Goal: Information Seeking & Learning: Get advice/opinions

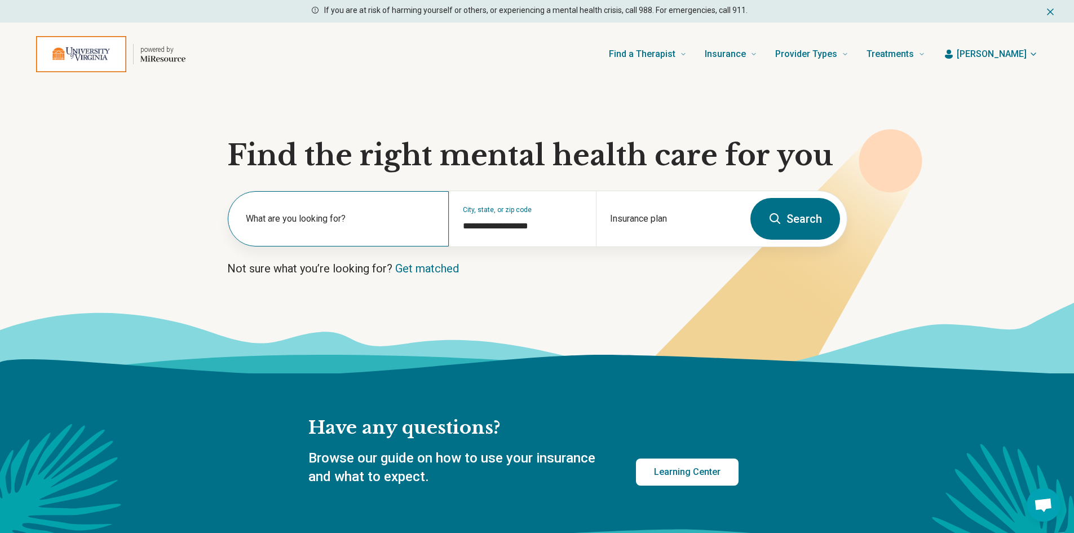
click at [321, 219] on label "What are you looking for?" at bounding box center [340, 219] width 189 height 14
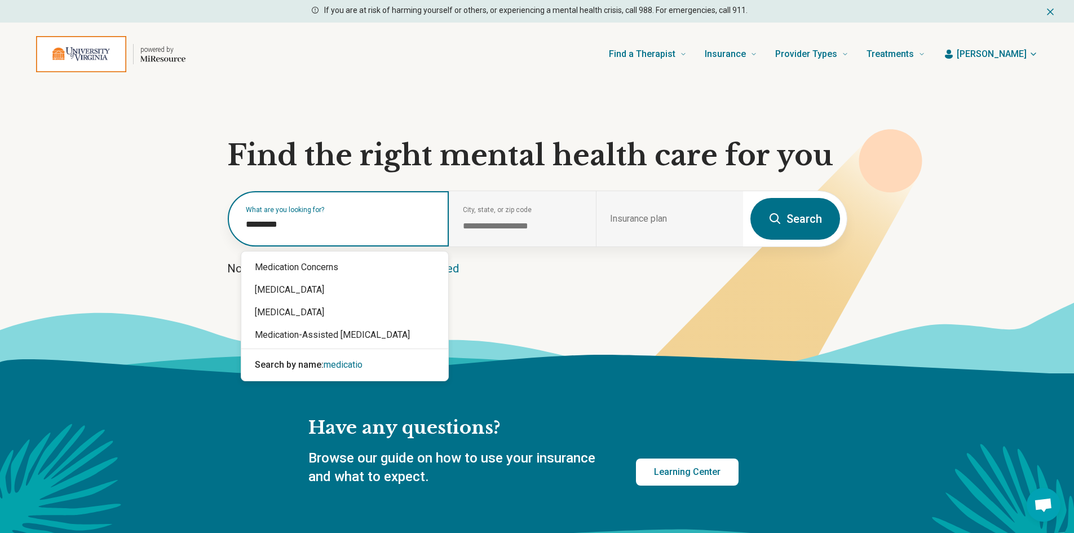
type input "**********"
click at [314, 267] on div "Medication Concerns" at bounding box center [344, 267] width 207 height 23
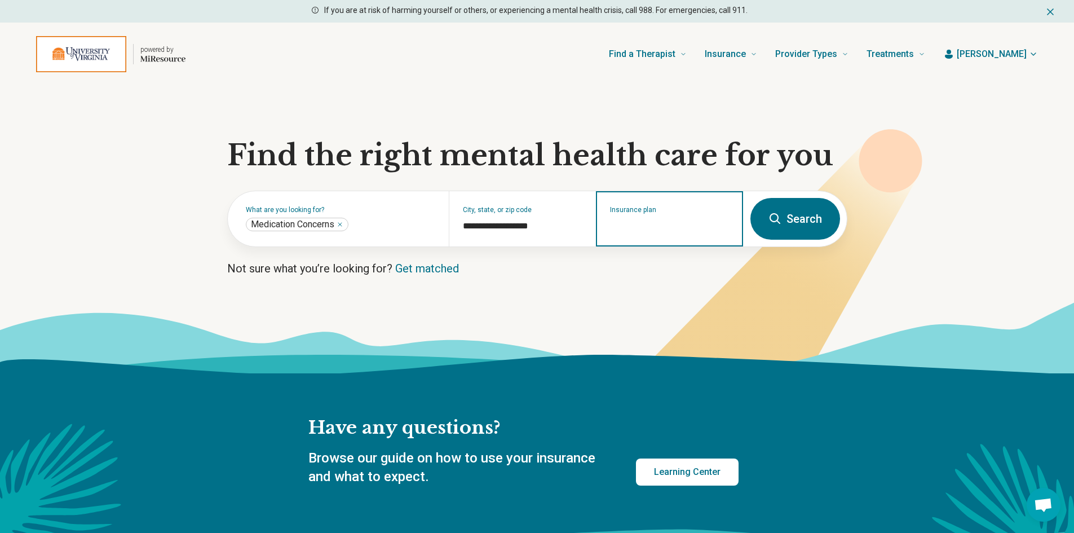
click at [665, 224] on input "Insurance plan" at bounding box center [670, 226] width 120 height 14
type input "******"
click at [654, 268] on div "Anthem" at bounding box center [663, 267] width 133 height 23
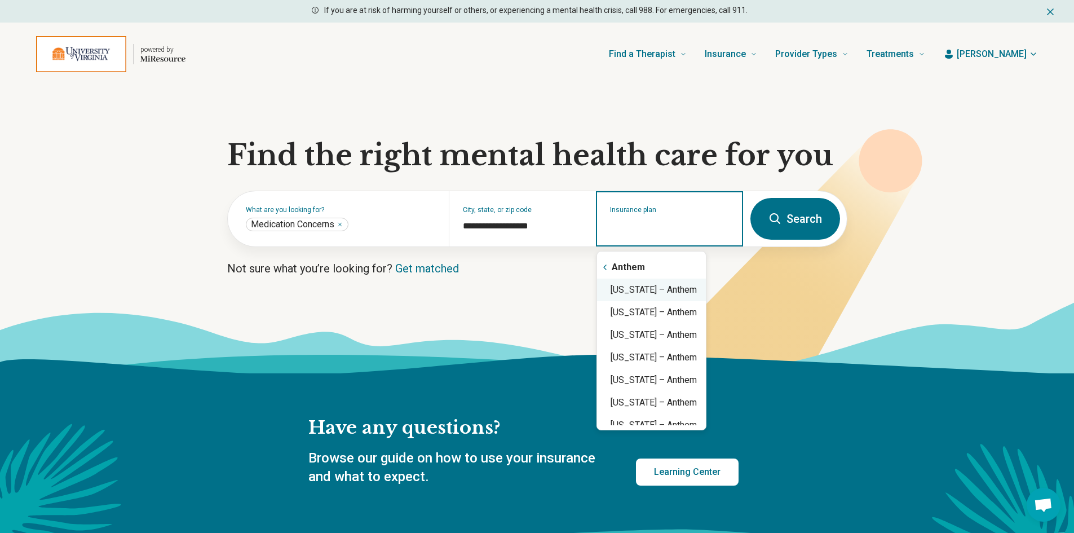
click at [659, 294] on div "[US_STATE] – Anthem" at bounding box center [651, 290] width 109 height 23
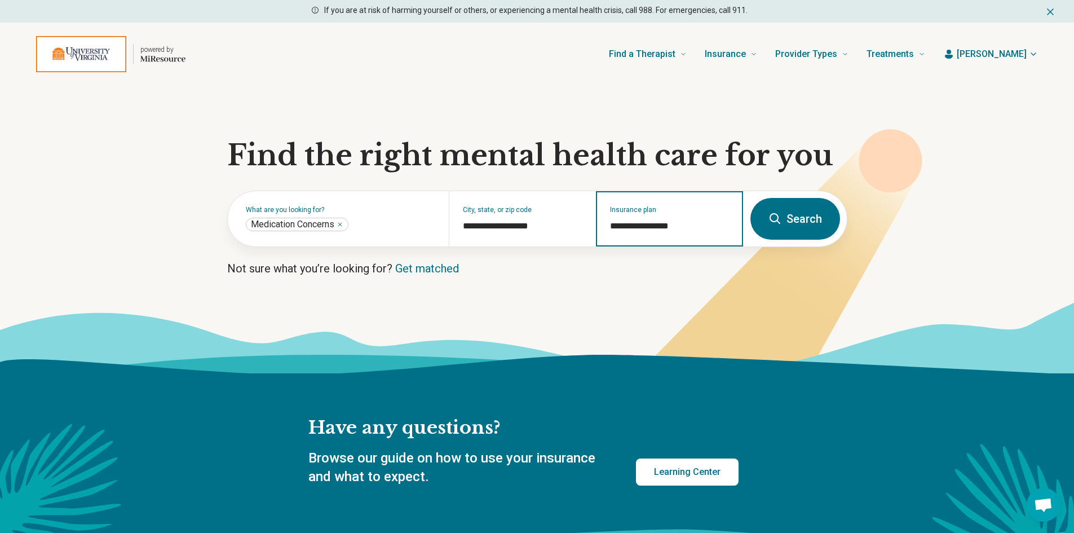
type input "**********"
click at [783, 218] on button "Search" at bounding box center [796, 219] width 90 height 42
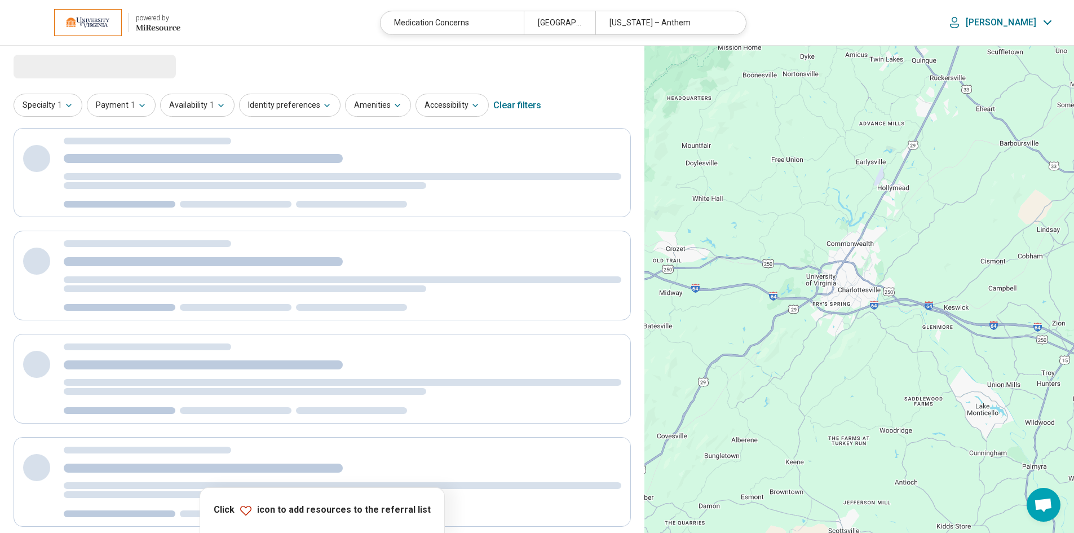
select select "***"
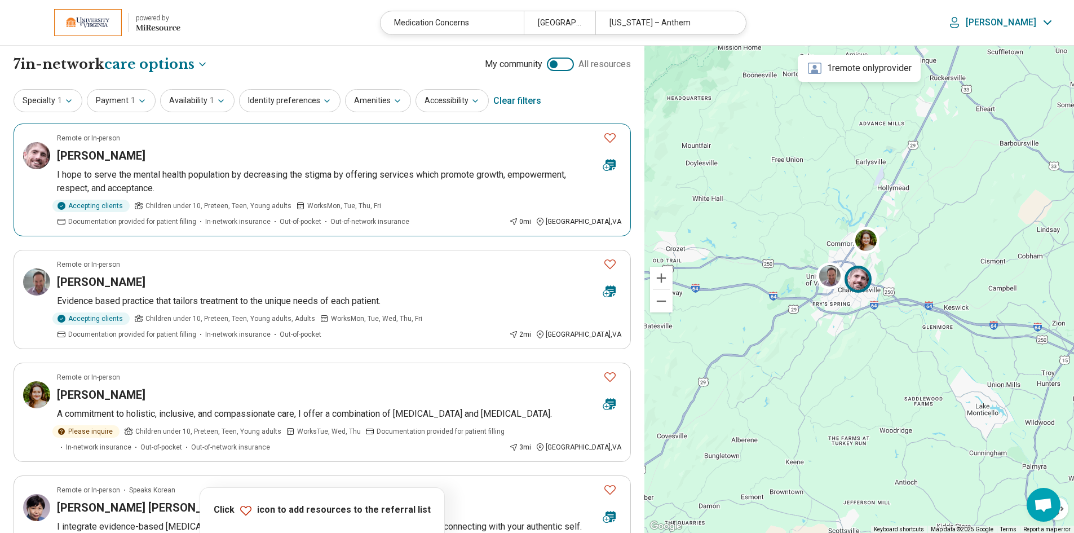
click at [102, 157] on h3 "[PERSON_NAME]" at bounding box center [101, 156] width 89 height 16
click at [610, 141] on icon "Favorite" at bounding box center [610, 138] width 14 height 14
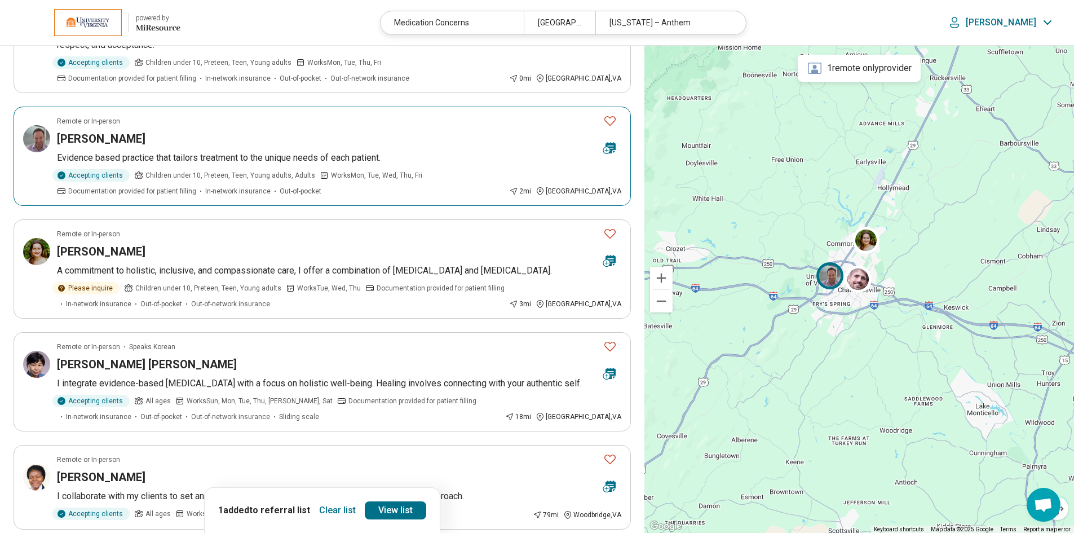
scroll to position [169, 0]
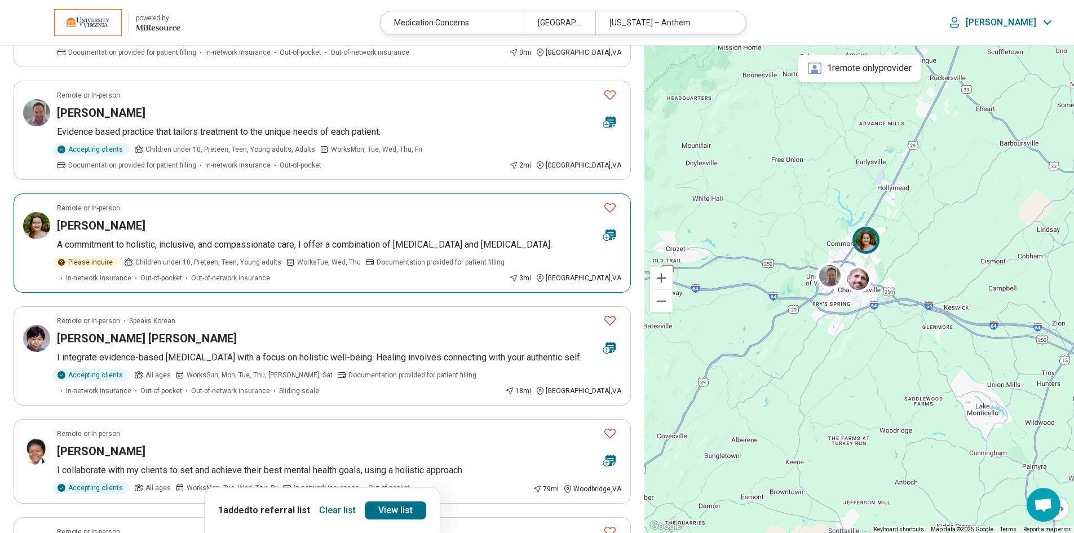
click at [86, 228] on h3 "[PERSON_NAME]" at bounding box center [101, 226] width 89 height 16
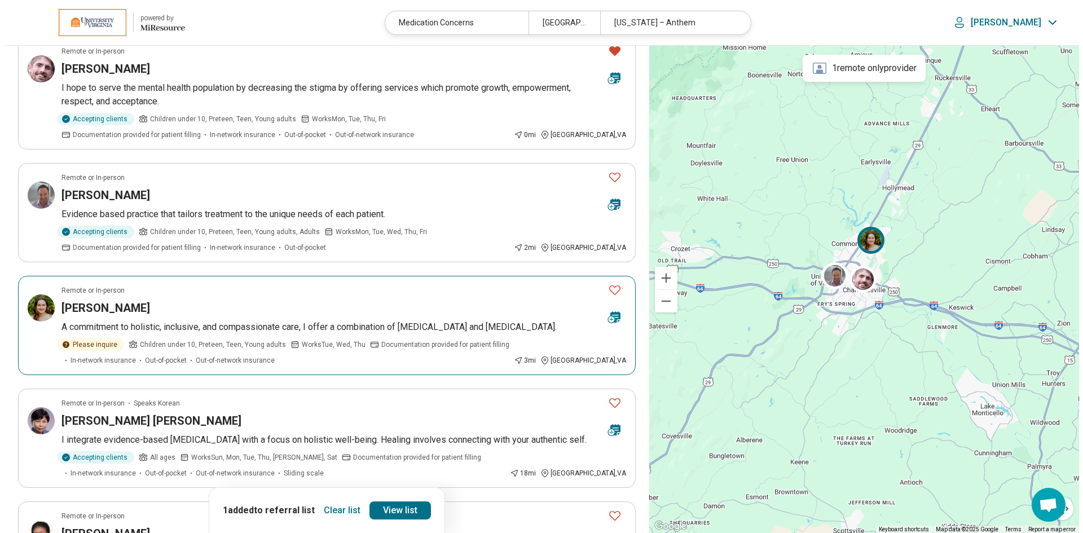
scroll to position [0, 0]
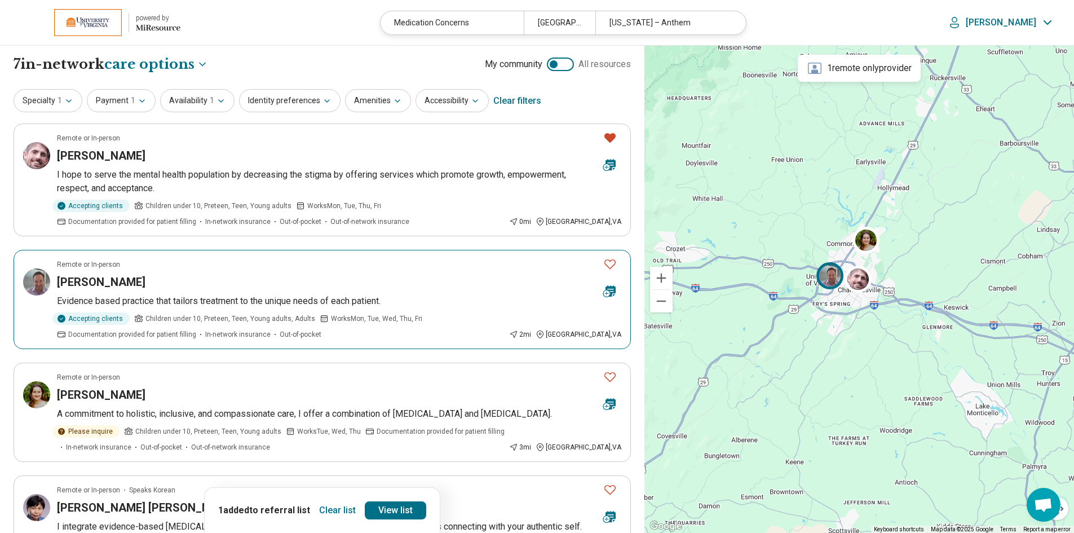
drag, startPoint x: 611, startPoint y: 266, endPoint x: 610, endPoint y: 286, distance: 20.3
click at [611, 266] on icon "Favorite" at bounding box center [610, 264] width 14 height 14
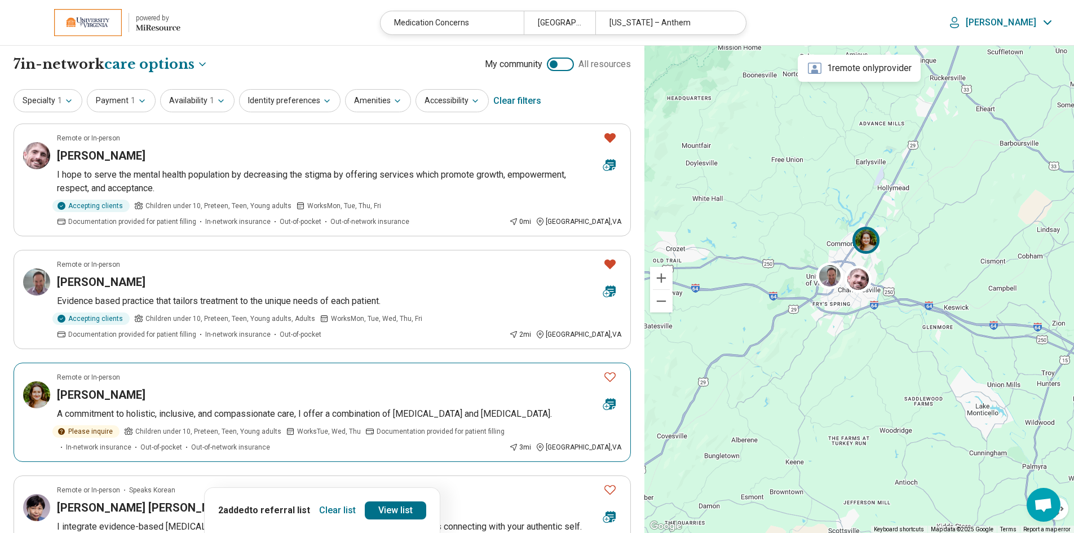
click at [610, 375] on icon "Favorite" at bounding box center [610, 377] width 14 height 14
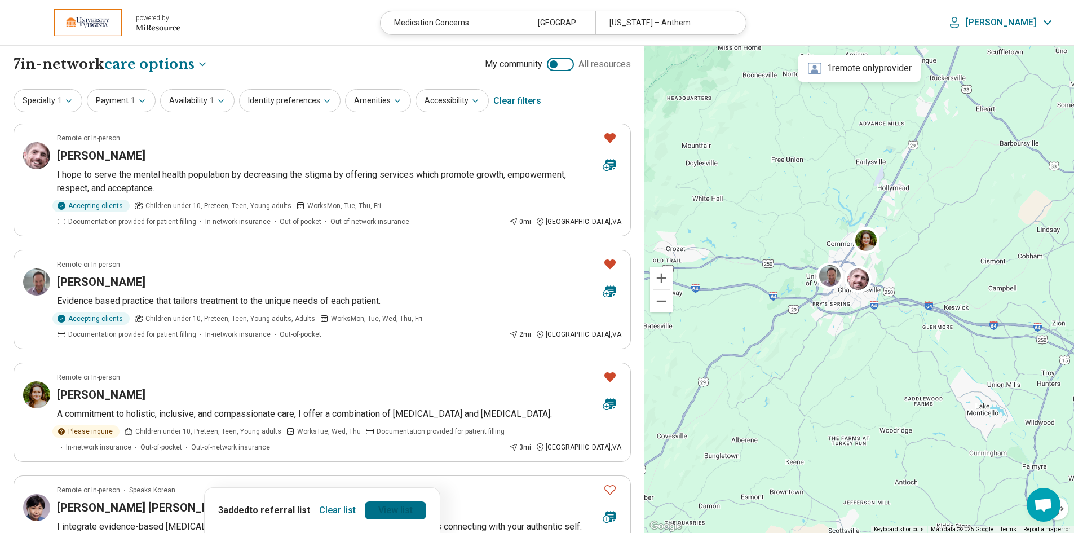
click at [391, 514] on link "View list" at bounding box center [395, 510] width 61 height 18
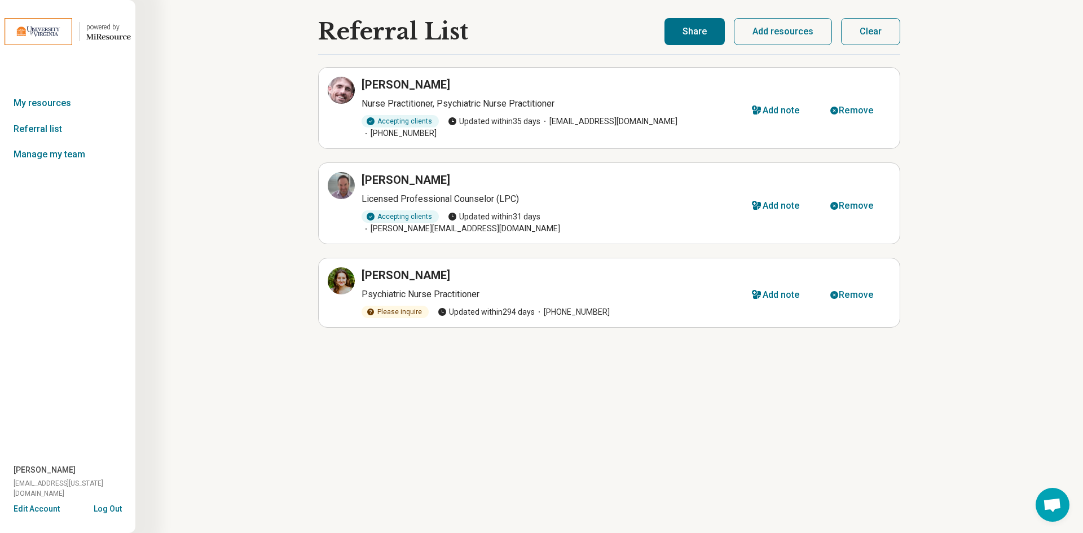
click at [692, 34] on button "Share" at bounding box center [694, 31] width 60 height 27
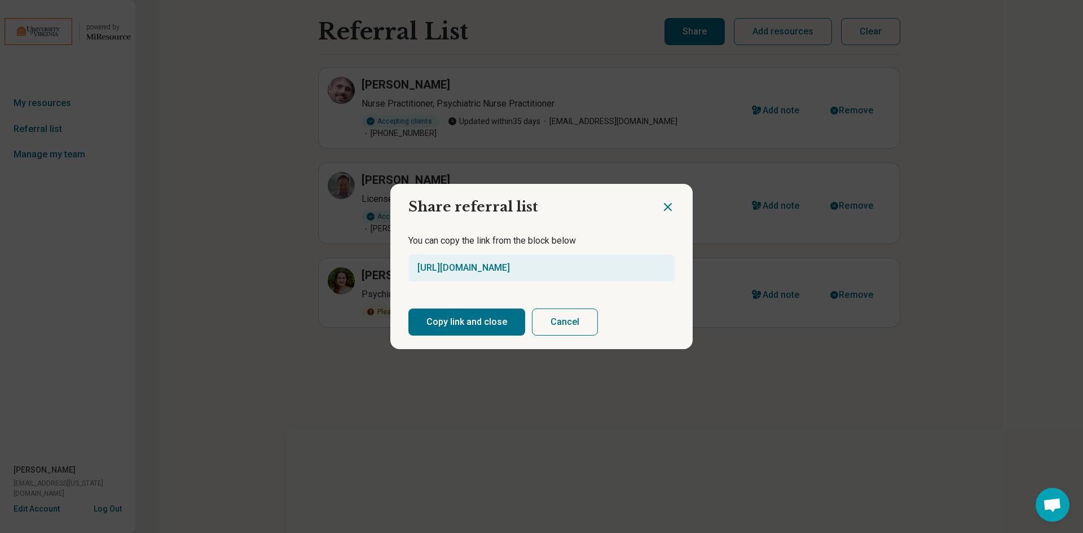
click at [456, 327] on button "Copy link and close" at bounding box center [466, 321] width 117 height 27
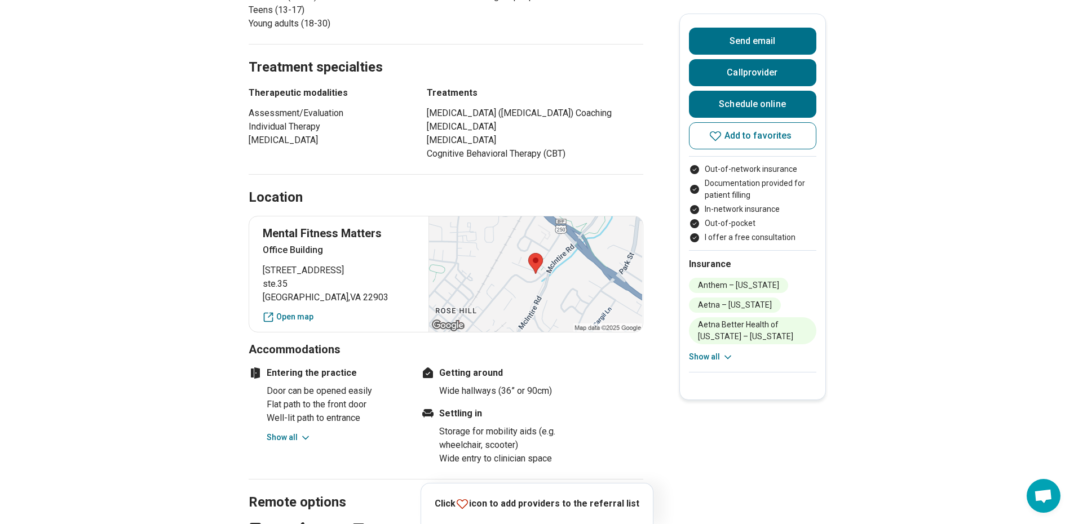
scroll to position [733, 0]
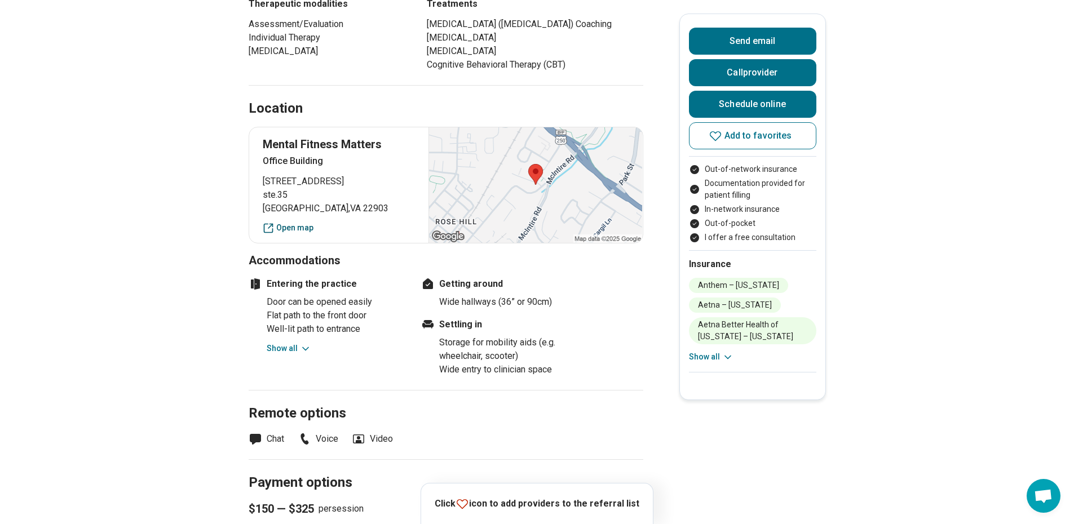
click at [301, 222] on link "Open map" at bounding box center [339, 228] width 153 height 12
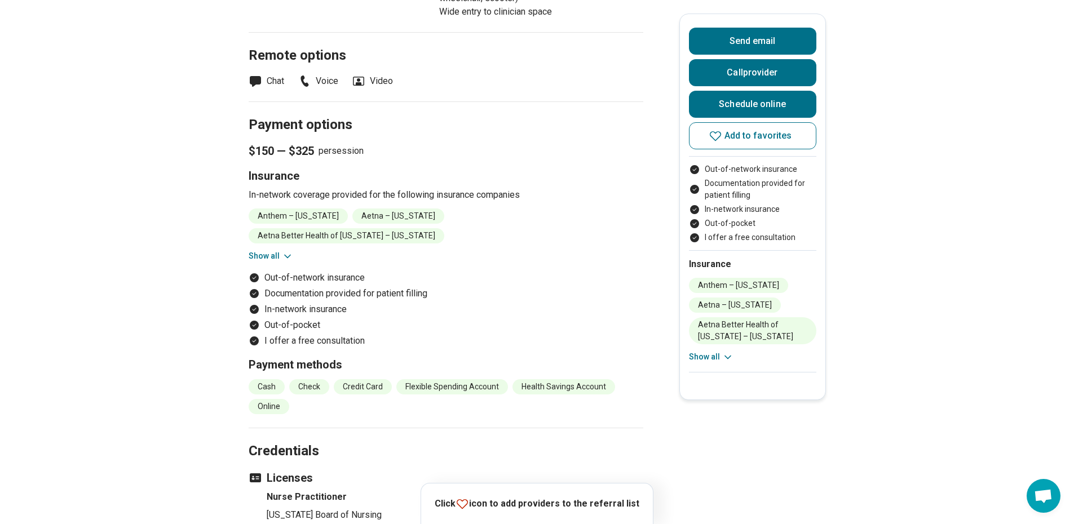
scroll to position [1071, 0]
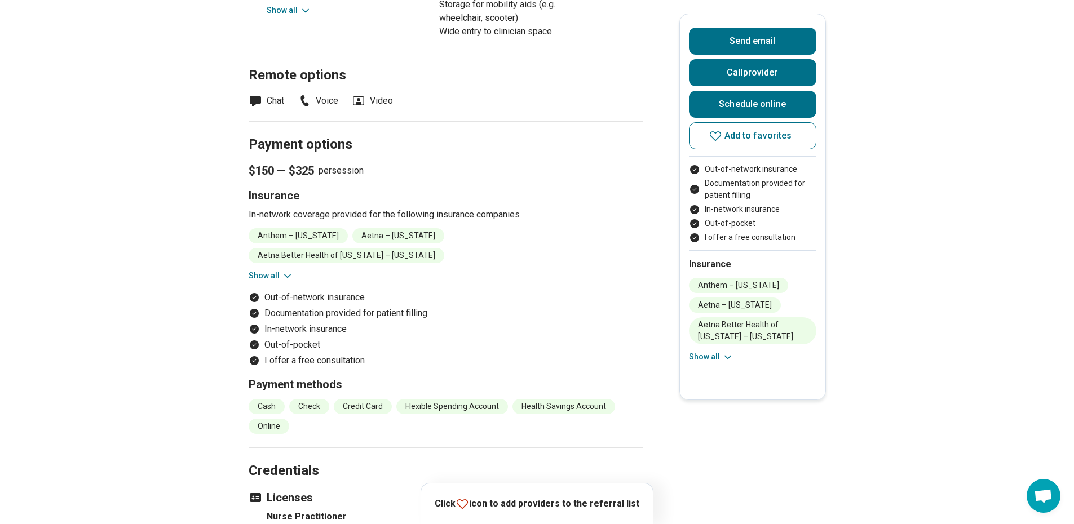
click at [288, 271] on icon at bounding box center [287, 276] width 11 height 11
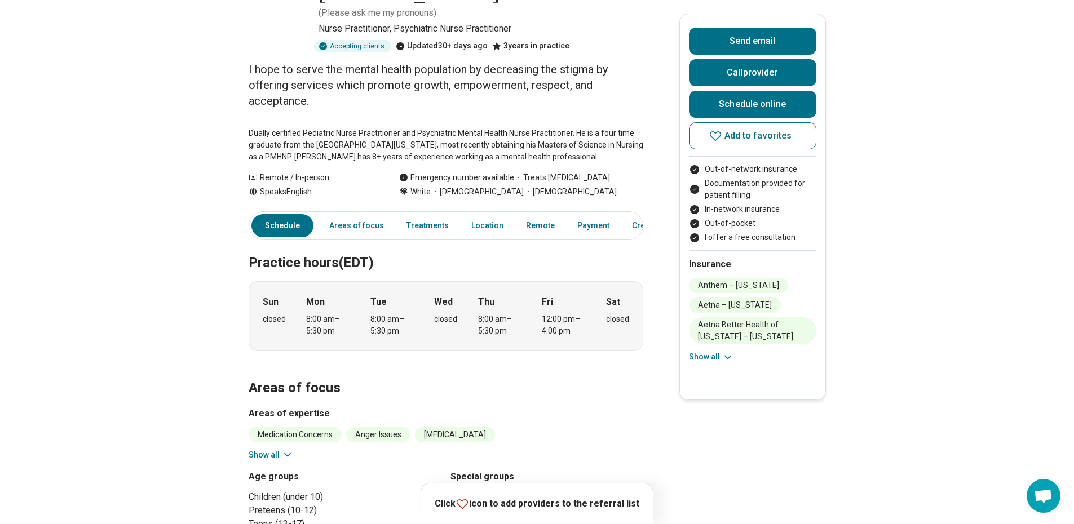
scroll to position [226, 0]
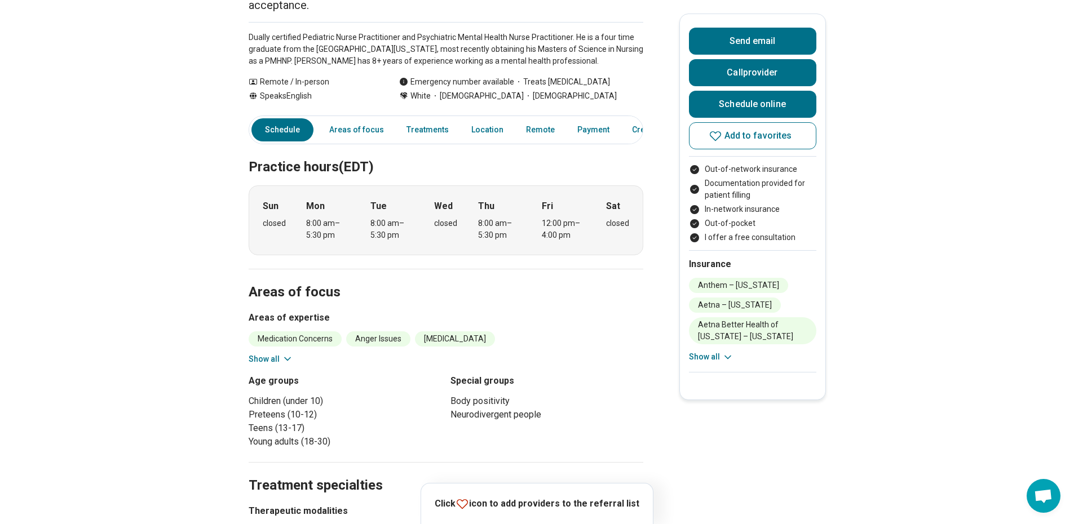
click at [292, 354] on icon at bounding box center [287, 359] width 11 height 11
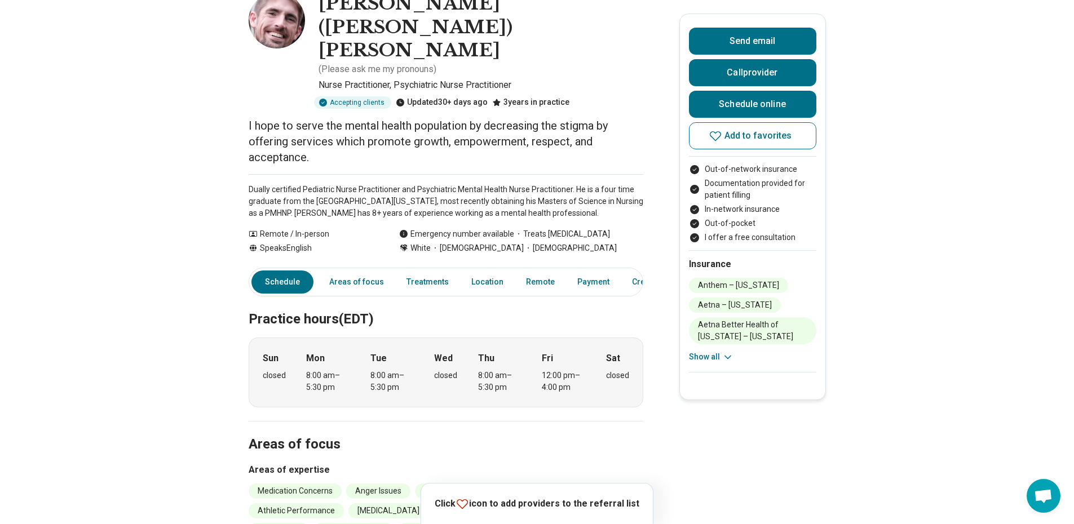
scroll to position [0, 0]
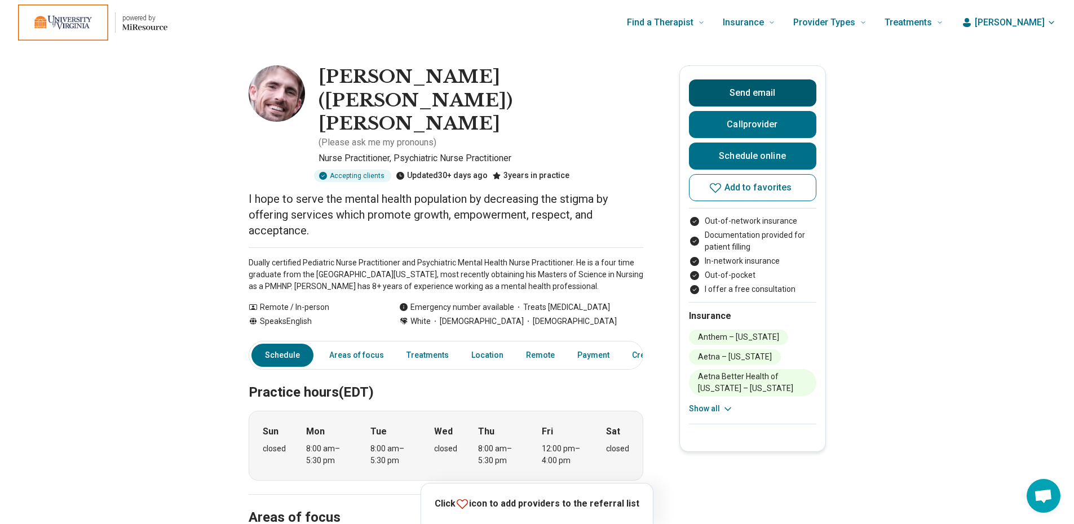
click at [758, 94] on button "Send email" at bounding box center [752, 93] width 127 height 27
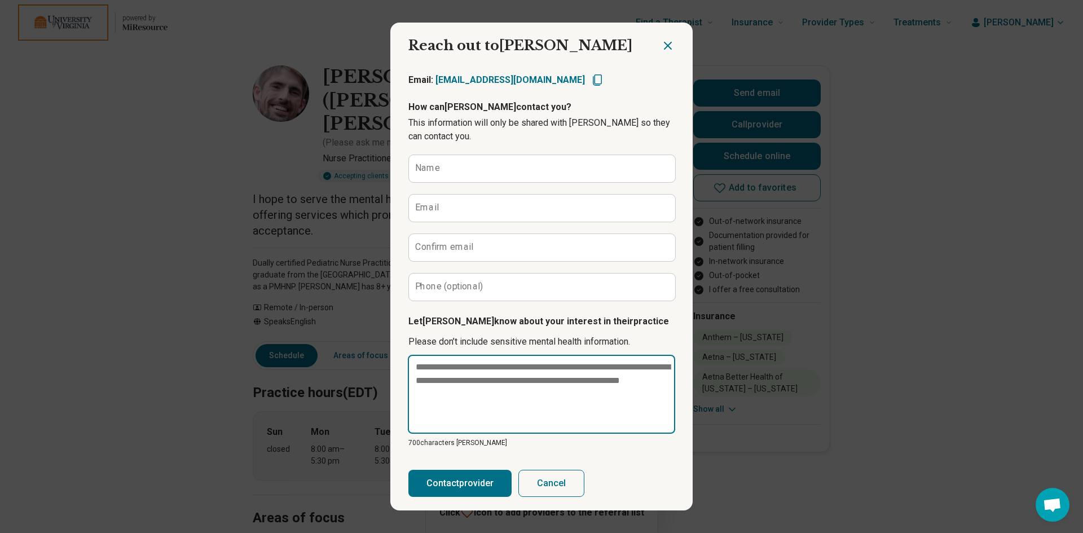
click at [469, 375] on textarea at bounding box center [541, 394] width 267 height 79
click at [493, 382] on textarea at bounding box center [541, 394] width 267 height 79
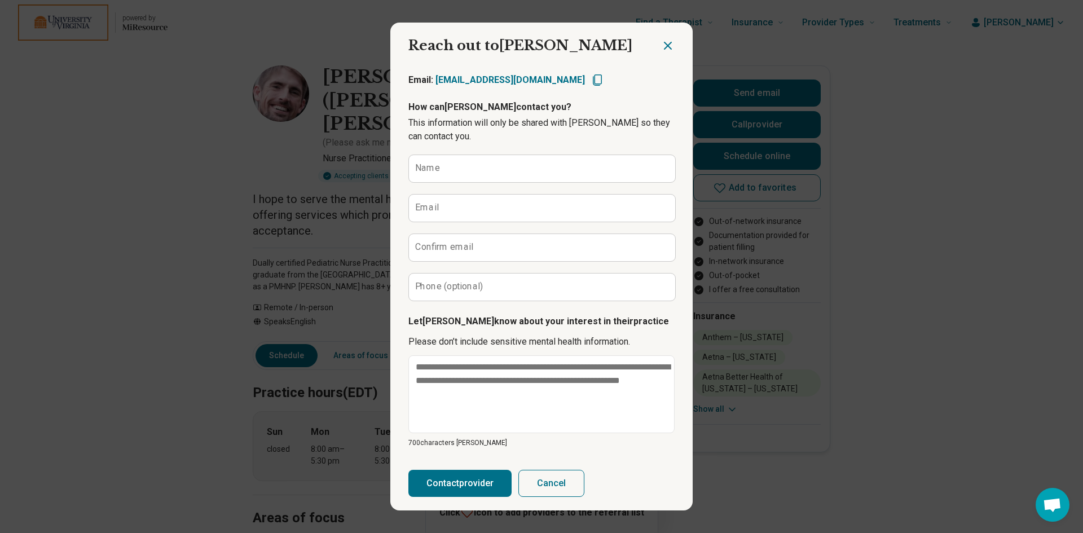
click at [664, 42] on icon "Close dialog" at bounding box center [667, 45] width 7 height 7
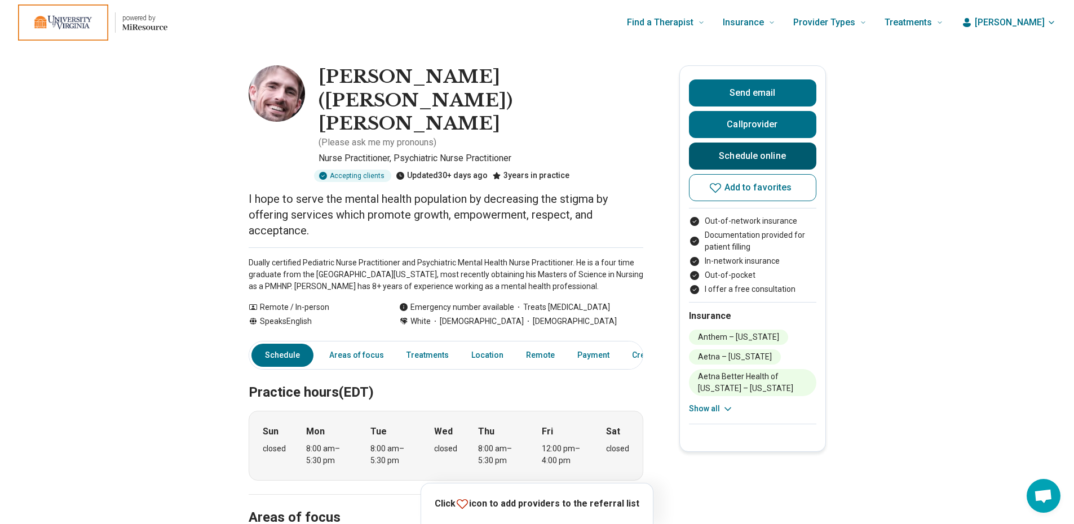
click at [761, 158] on link "Schedule online" at bounding box center [752, 156] width 127 height 27
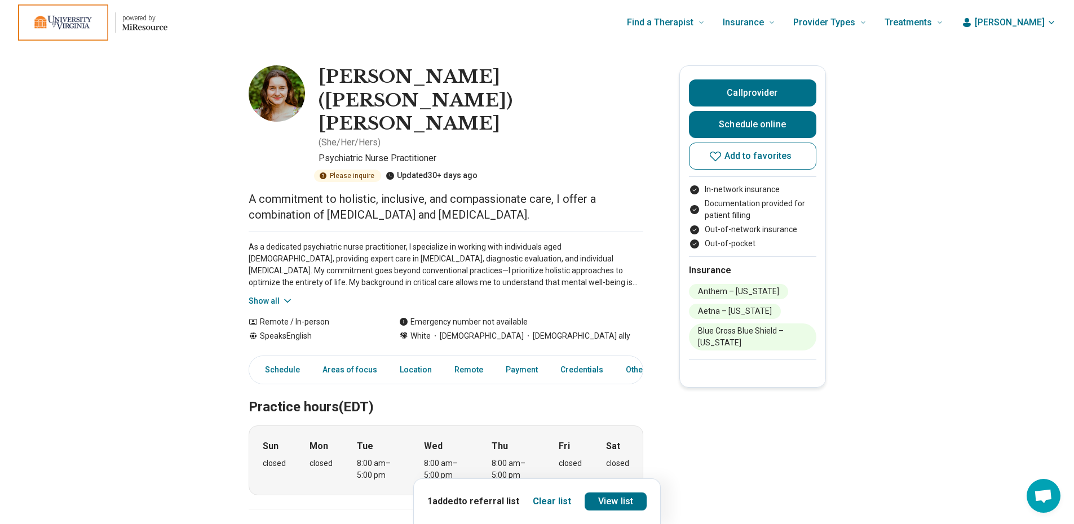
click at [280, 295] on button "Show all" at bounding box center [271, 301] width 45 height 12
